Goal: Information Seeking & Learning: Learn about a topic

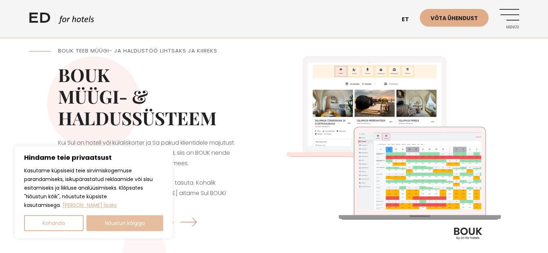
click at [113, 224] on button "Nõustun kõigiga" at bounding box center [124, 223] width 77 height 16
checkbox input "true"
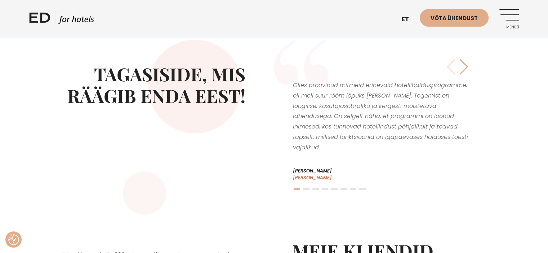
scroll to position [1296, 0]
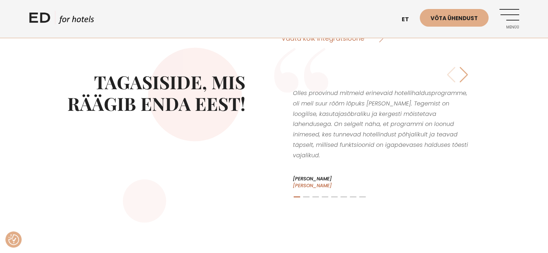
click at [462, 67] on div "Next slide" at bounding box center [464, 75] width 10 height 16
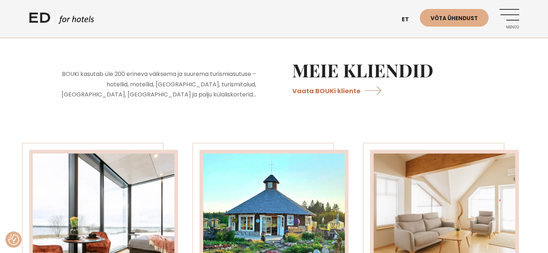
scroll to position [1476, 0]
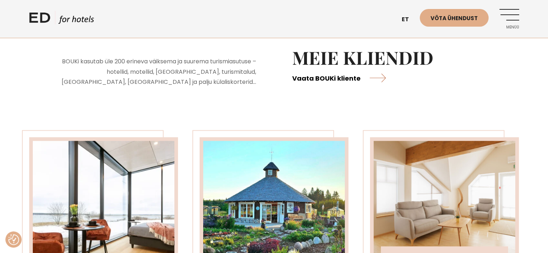
click at [341, 68] on link "Vaata BOUKi kliente" at bounding box center [339, 77] width 94 height 19
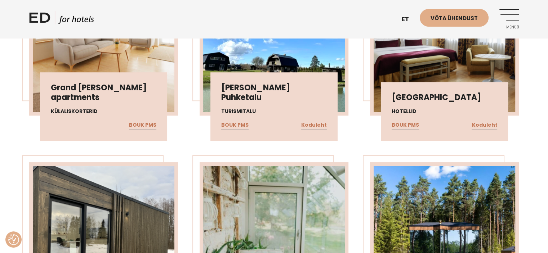
scroll to position [5832, 0]
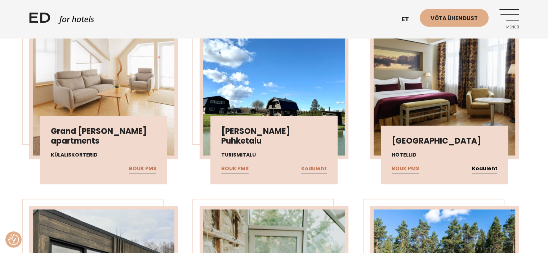
click at [489, 164] on link "Koduleht" at bounding box center [484, 168] width 26 height 9
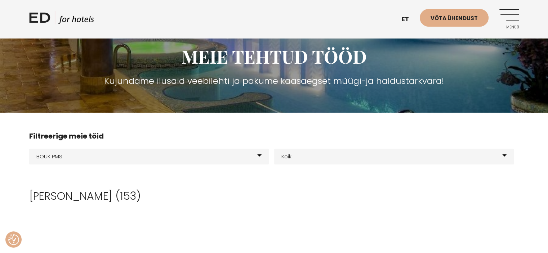
scroll to position [108, 0]
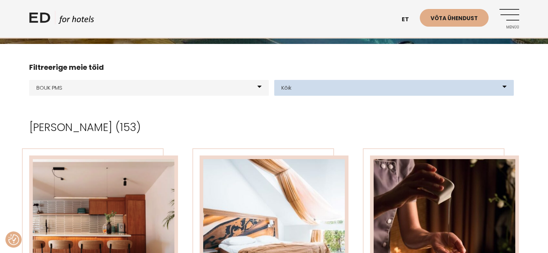
click at [505, 86] on select "Kõik Hotellid Resort Glämping Elamuskeskus E-poe loomine Kodulehe kujundus & ar…" at bounding box center [393, 88] width 239 height 16
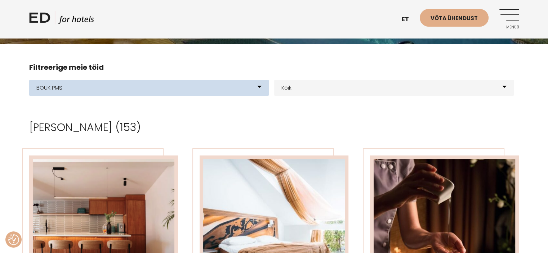
click at [257, 90] on select "Kõik meie tooted BOUK BOOKING BOUK PMS Kodulehed Näidis kodulehe kujunduspõhjad…" at bounding box center [148, 88] width 239 height 16
